Goal: Transaction & Acquisition: Purchase product/service

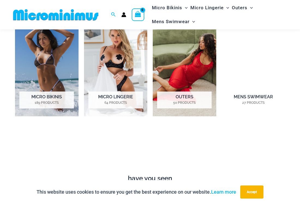
scroll to position [381, 0]
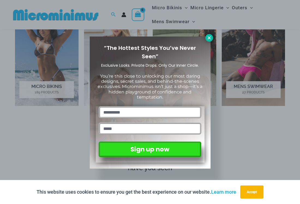
click at [207, 38] on icon at bounding box center [209, 37] width 5 height 5
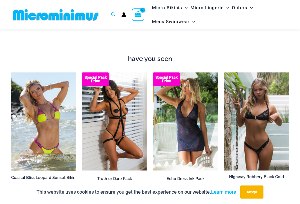
scroll to position [495, 0]
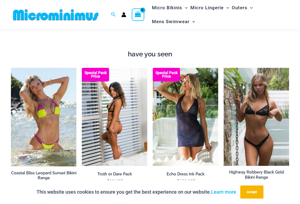
click at [125, 112] on img at bounding box center [114, 117] width 65 height 98
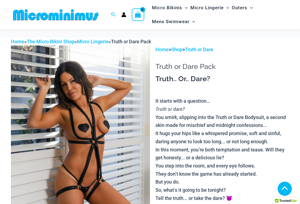
scroll to position [202, 0]
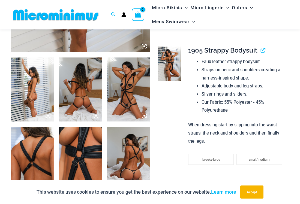
click at [79, 148] on img at bounding box center [80, 159] width 43 height 64
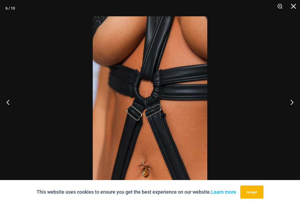
click at [137, 133] on img at bounding box center [150, 102] width 115 height 172
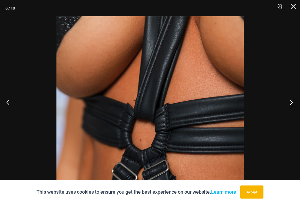
click at [293, 101] on button "Next" at bounding box center [290, 102] width 20 height 27
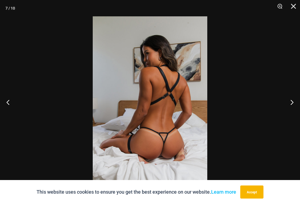
click at [186, 118] on img at bounding box center [150, 102] width 115 height 172
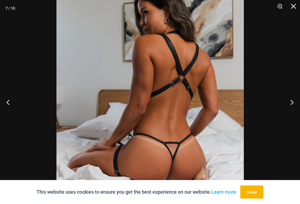
click at [186, 118] on img at bounding box center [149, 92] width 187 height 281
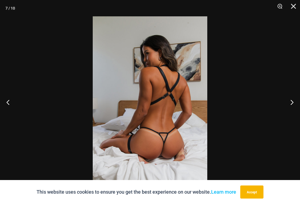
click at [186, 118] on img at bounding box center [150, 102] width 115 height 172
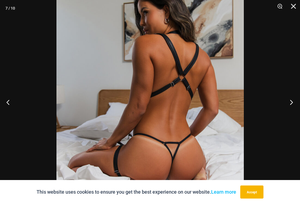
click at [292, 102] on button "Next" at bounding box center [290, 102] width 20 height 27
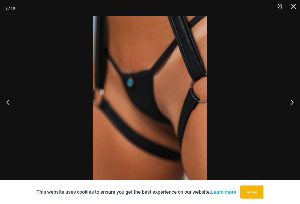
click at [179, 109] on img at bounding box center [150, 102] width 115 height 172
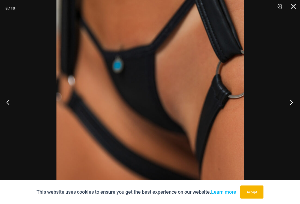
click at [292, 103] on button "Next" at bounding box center [290, 102] width 20 height 27
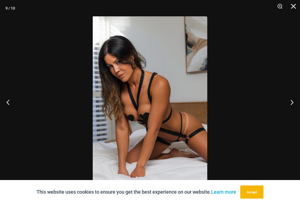
click at [127, 100] on img at bounding box center [150, 102] width 115 height 172
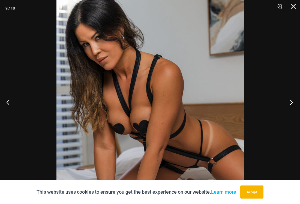
click at [292, 103] on button "Next" at bounding box center [290, 102] width 20 height 27
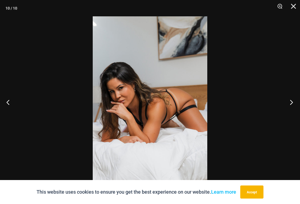
click at [292, 103] on button "Next" at bounding box center [290, 102] width 20 height 27
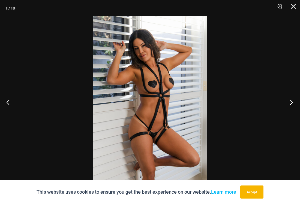
click at [292, 103] on button "Next" at bounding box center [290, 102] width 20 height 27
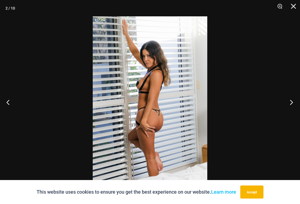
click at [292, 103] on button "Next" at bounding box center [290, 102] width 20 height 27
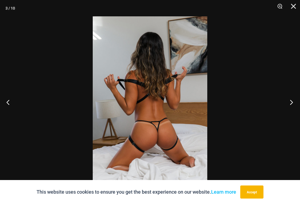
click at [292, 103] on button "Next" at bounding box center [290, 102] width 20 height 27
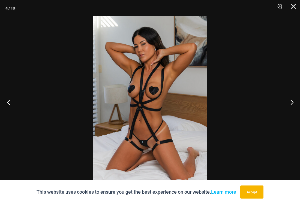
click at [11, 103] on button "Previous" at bounding box center [10, 102] width 20 height 27
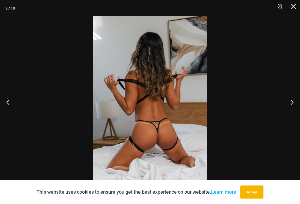
click at [155, 141] on img at bounding box center [150, 102] width 115 height 172
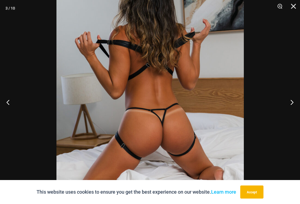
click at [154, 142] on img at bounding box center [149, 77] width 187 height 281
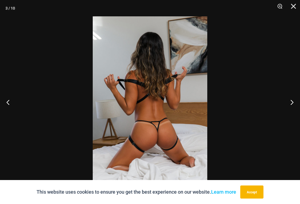
click at [154, 142] on img at bounding box center [150, 102] width 115 height 172
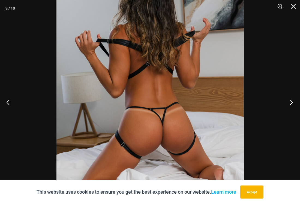
click at [294, 103] on button "Next" at bounding box center [290, 102] width 20 height 27
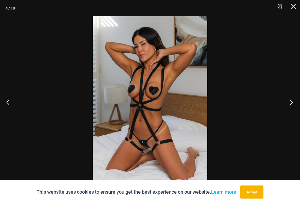
click at [294, 103] on button "Next" at bounding box center [290, 102] width 20 height 27
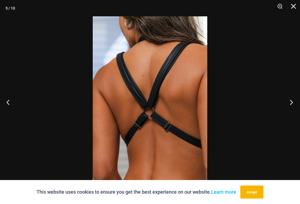
click at [294, 103] on button "Next" at bounding box center [290, 102] width 20 height 27
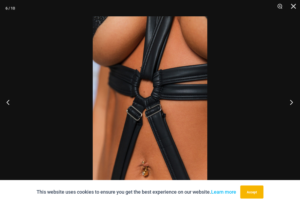
click at [294, 103] on button "Next" at bounding box center [290, 102] width 20 height 27
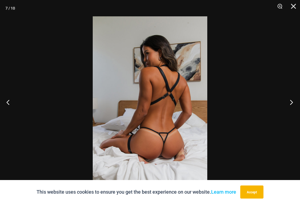
click at [294, 103] on button "Next" at bounding box center [290, 102] width 20 height 27
